Goal: Task Accomplishment & Management: Manage account settings

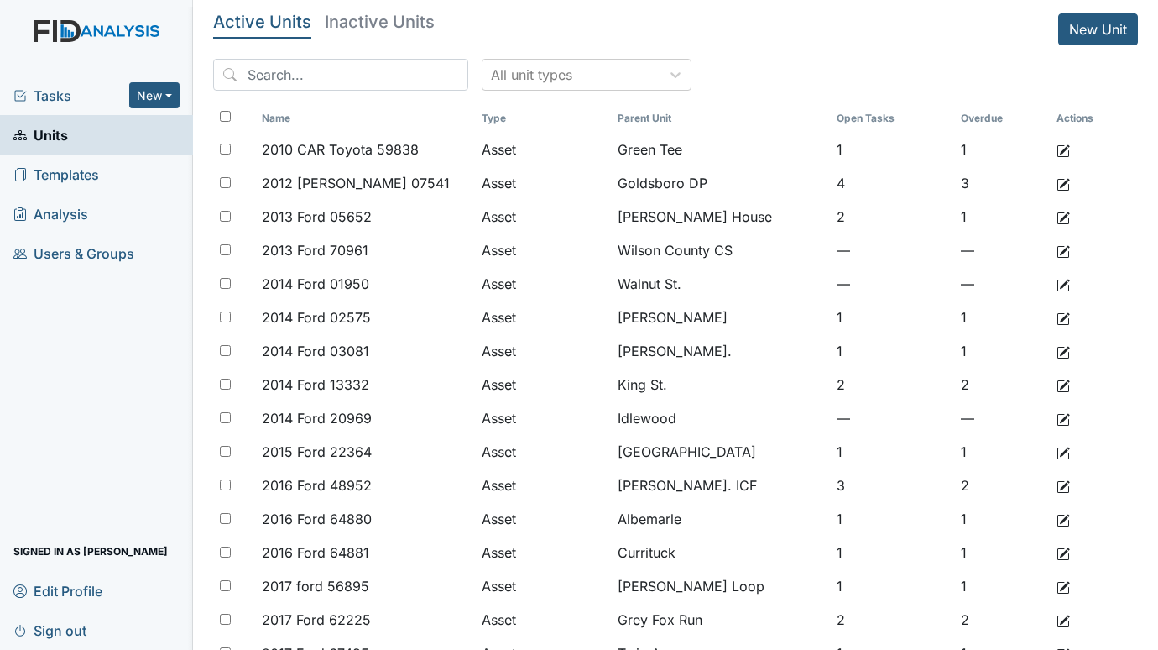
click at [73, 88] on span "Tasks" at bounding box center [71, 96] width 116 height 20
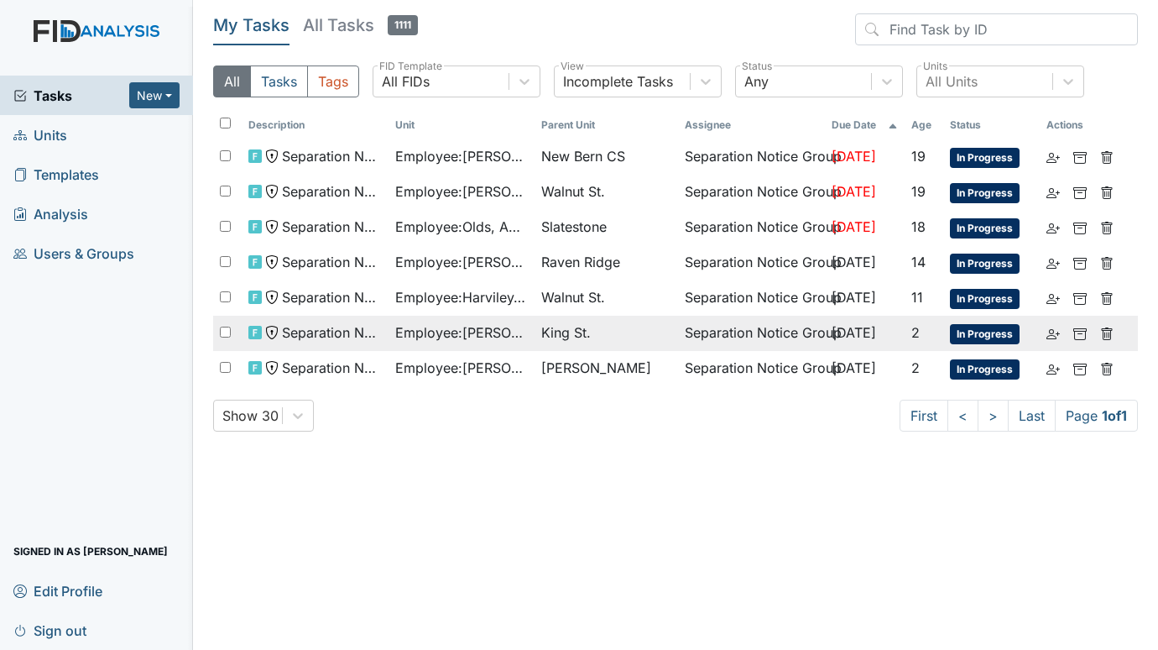
click at [504, 332] on span "Employee : Hockaday, Kisha" at bounding box center [461, 332] width 133 height 20
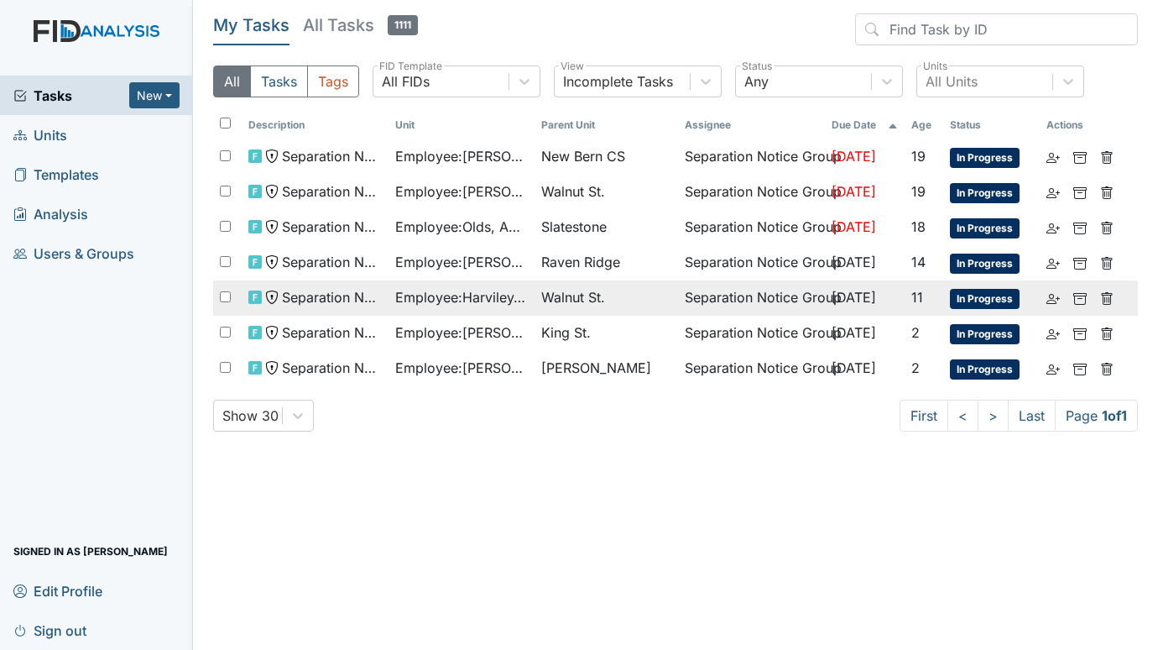
click at [488, 290] on span "Employee : Harviley, Keirria" at bounding box center [461, 297] width 133 height 20
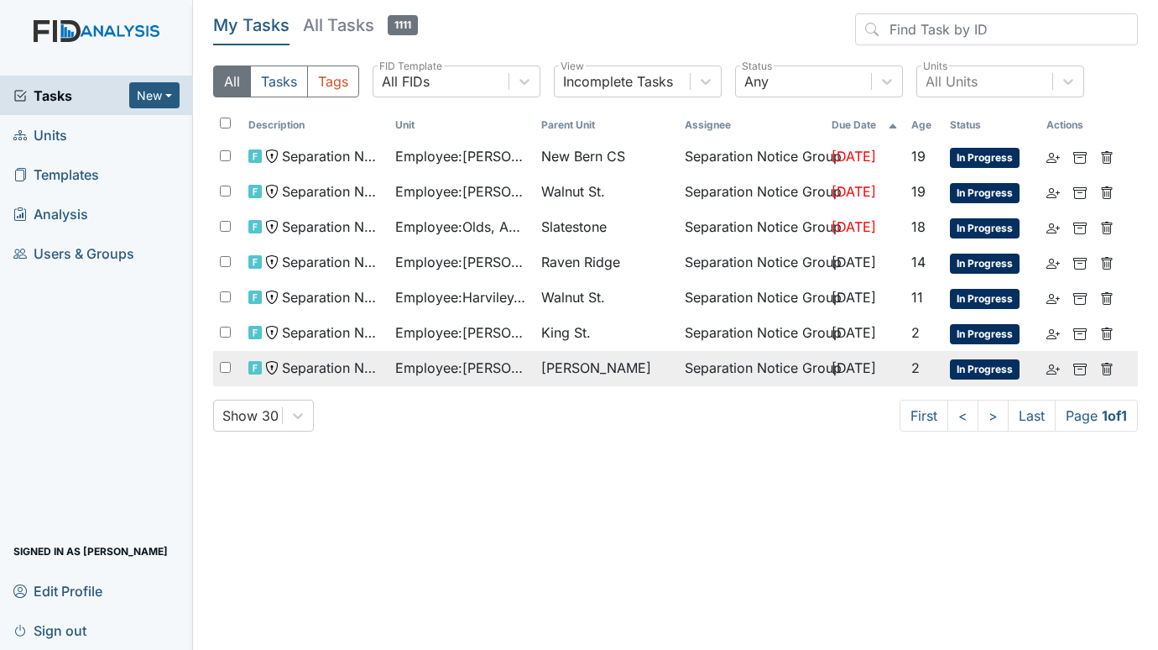
click at [427, 362] on span "Employee : McGee, Ebony" at bounding box center [461, 368] width 133 height 20
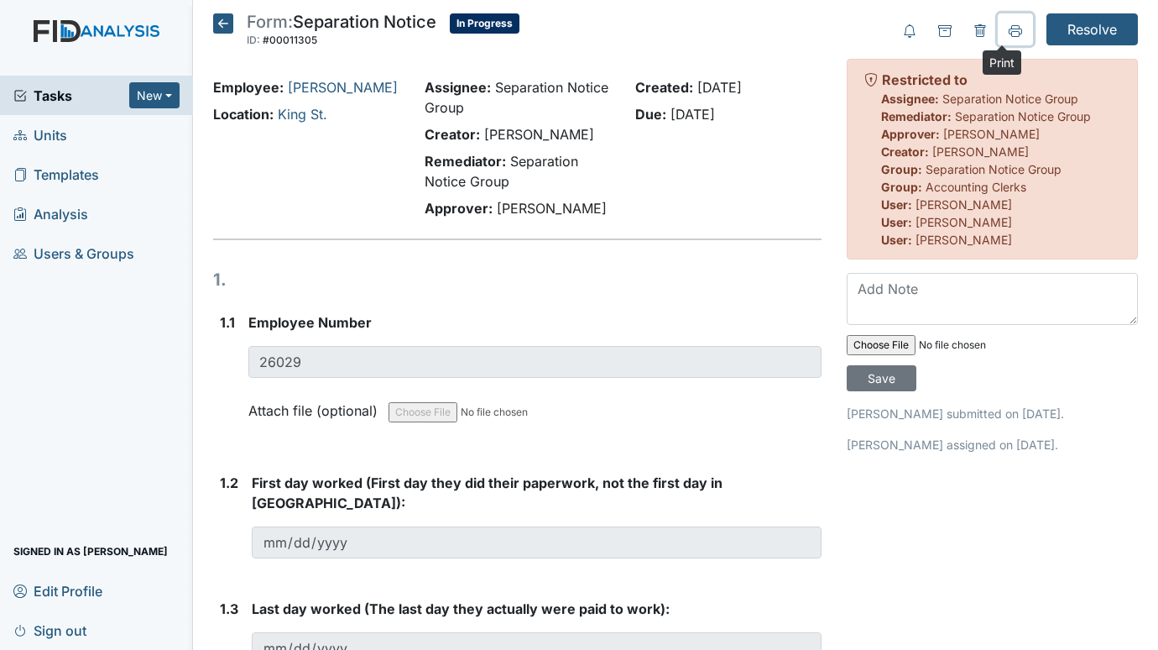
click at [1010, 34] on button at bounding box center [1015, 29] width 35 height 32
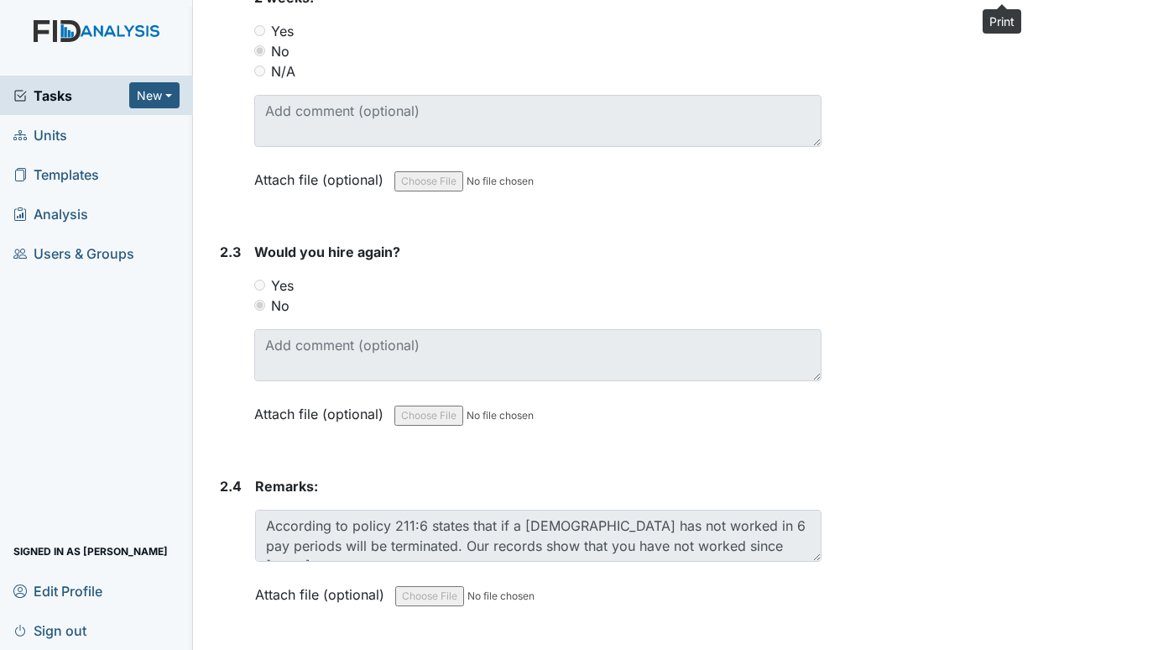
scroll to position [507, 0]
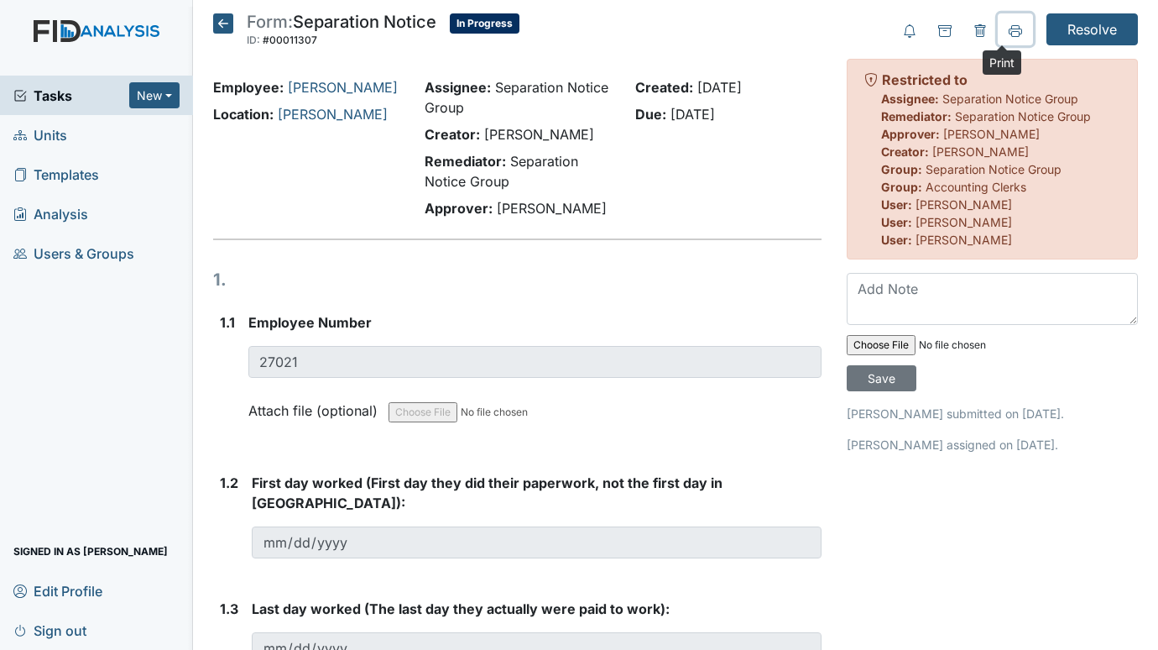
click at [1009, 27] on icon at bounding box center [1015, 30] width 13 height 13
click at [54, 131] on span "Units" at bounding box center [40, 135] width 54 height 26
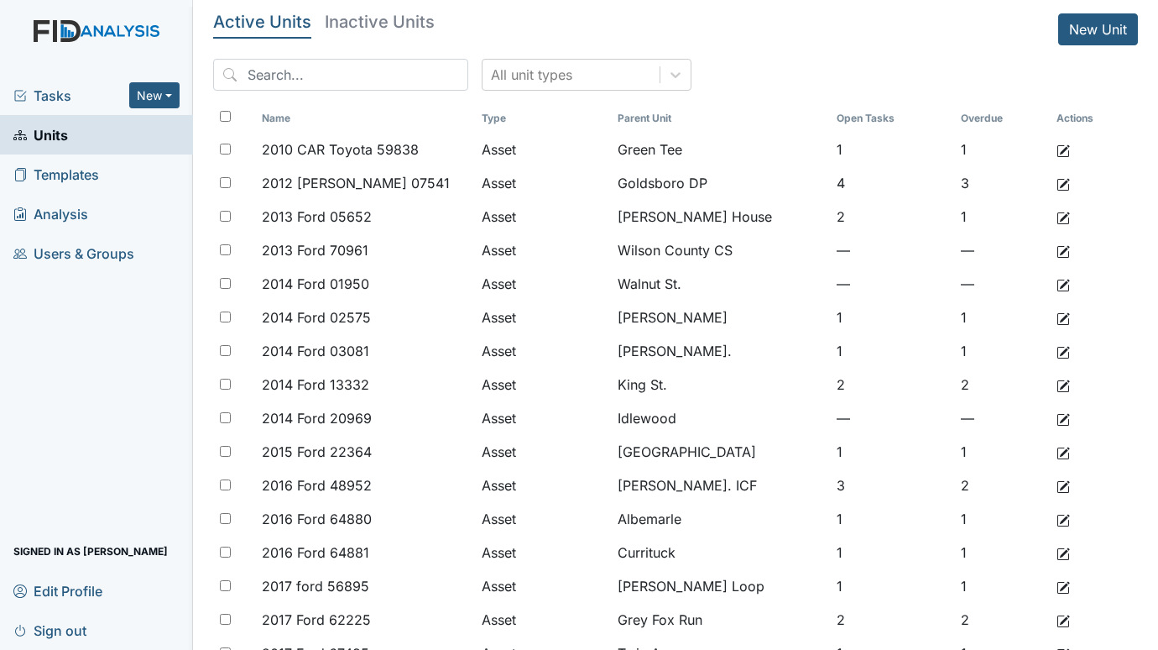
click at [56, 97] on span "Tasks" at bounding box center [71, 96] width 116 height 20
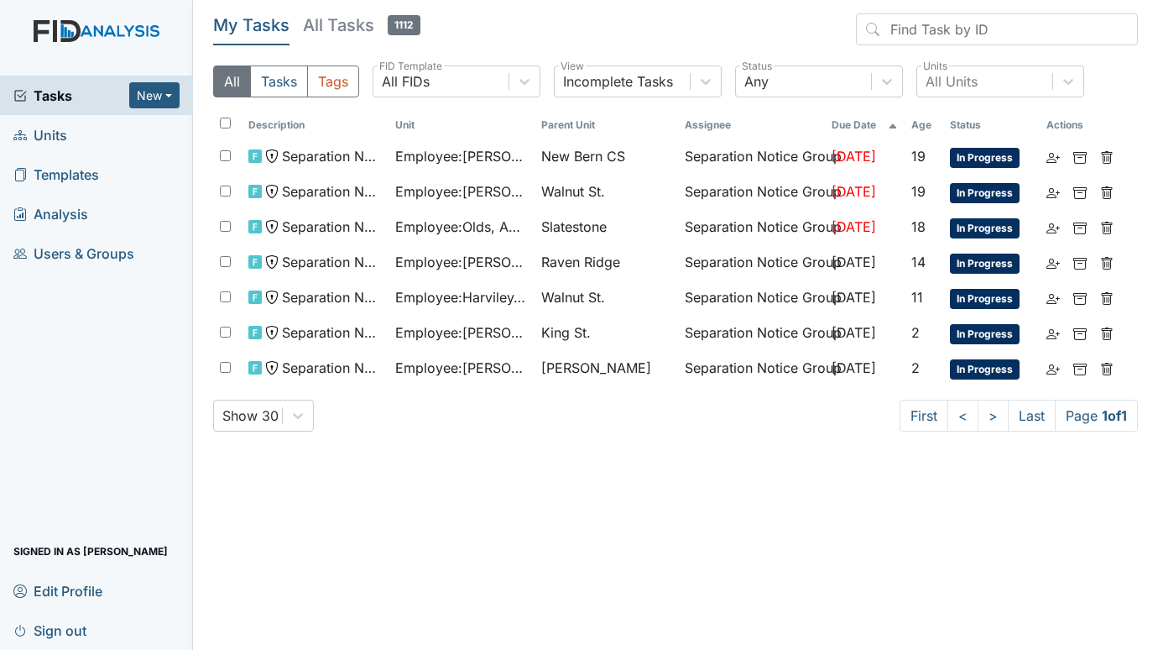
click at [69, 130] on link "Units" at bounding box center [96, 134] width 193 height 39
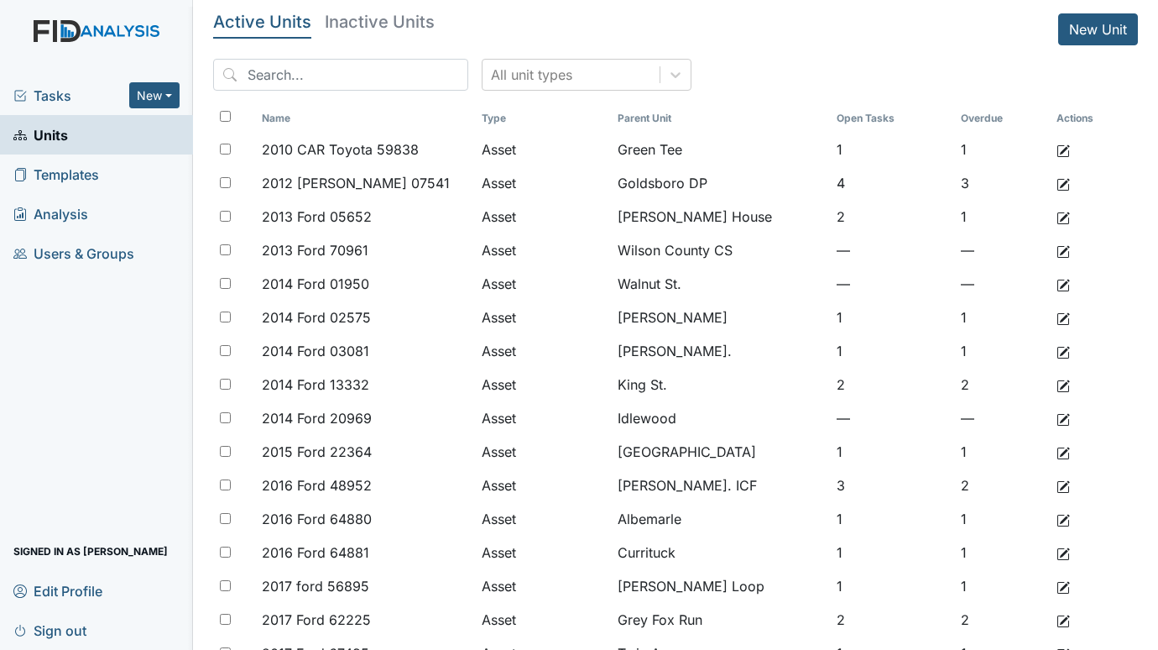
click at [55, 88] on span "Tasks" at bounding box center [71, 96] width 116 height 20
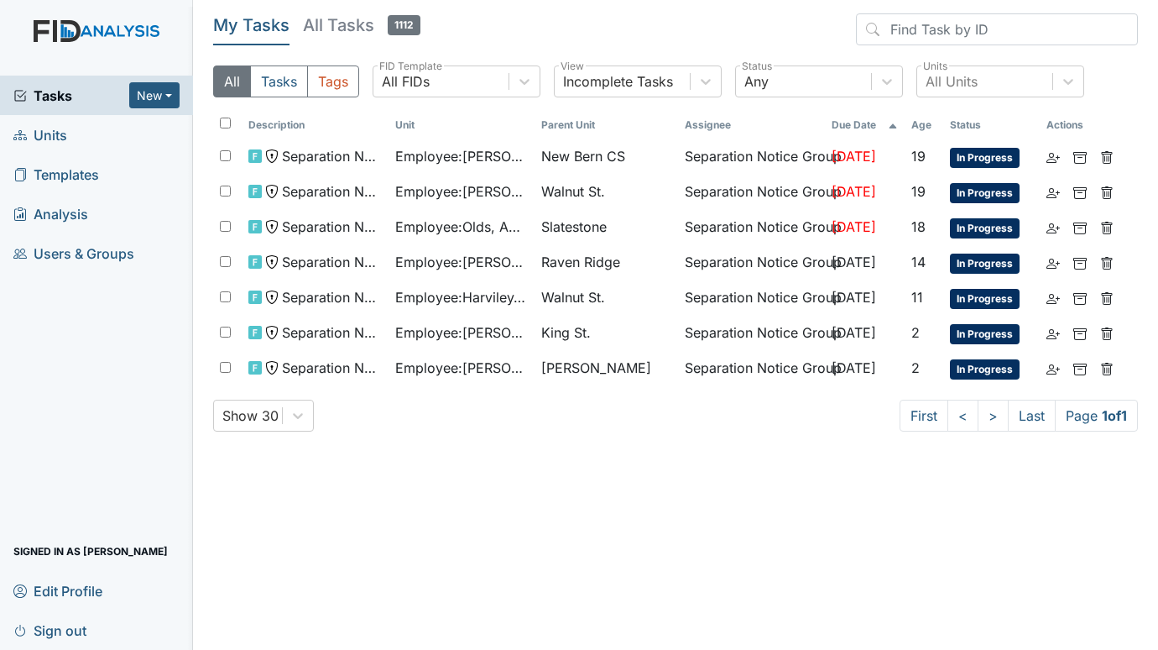
click at [35, 134] on span "Units" at bounding box center [40, 135] width 54 height 26
